Goal: Transaction & Acquisition: Purchase product/service

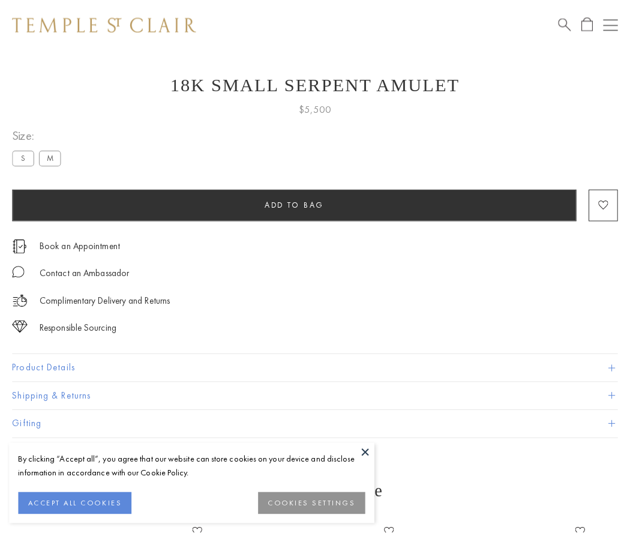
scroll to position [48, 0]
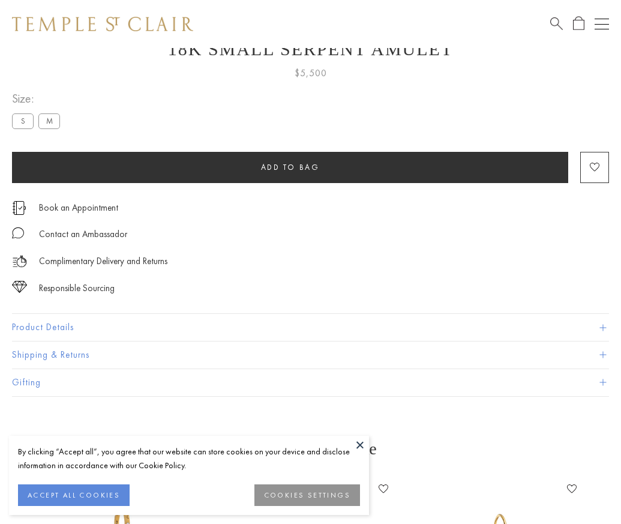
click at [290, 167] on span "Add to bag" at bounding box center [290, 167] width 59 height 10
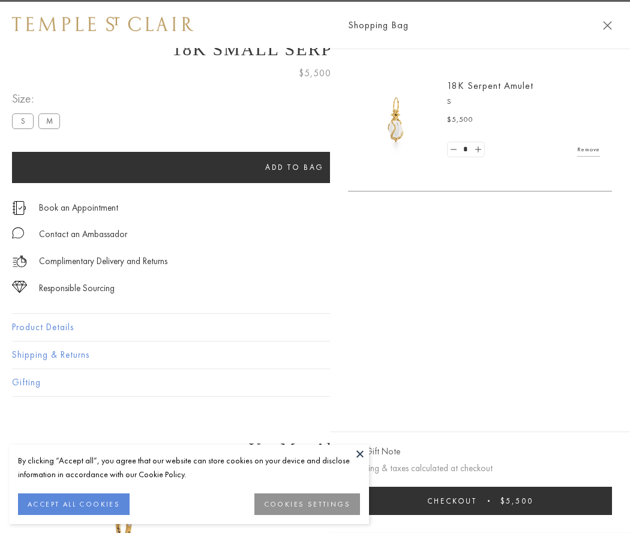
click at [477, 501] on span "Checkout" at bounding box center [452, 501] width 50 height 10
